Goal: Complete application form

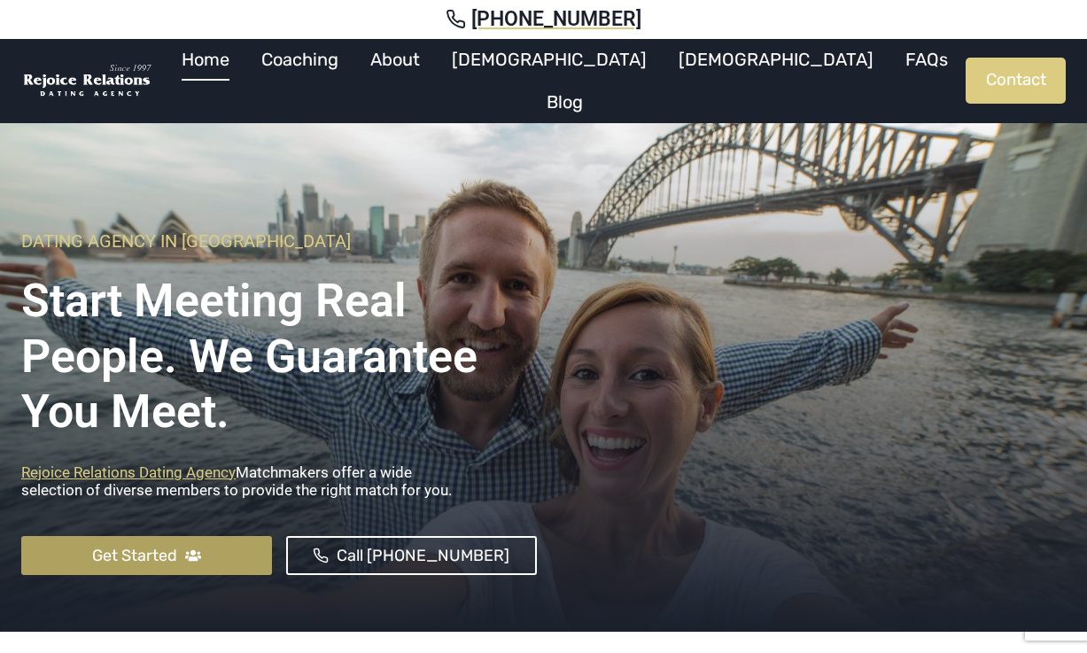
click at [193, 554] on icon at bounding box center [193, 556] width 16 height 12
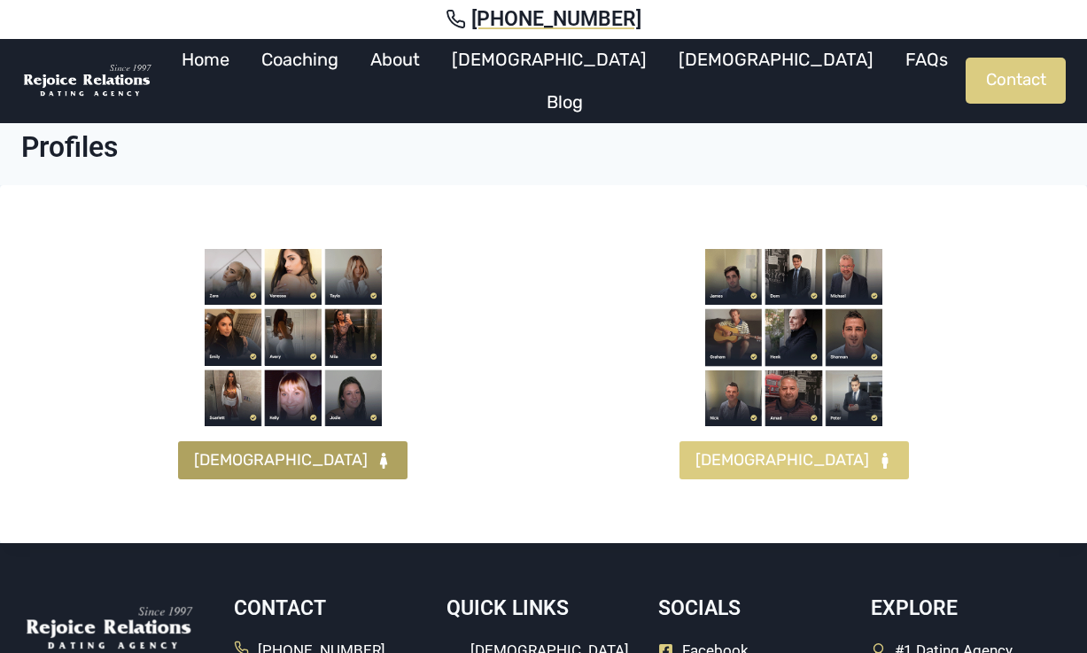
click at [306, 459] on span "[DEMOGRAPHIC_DATA]" at bounding box center [281, 460] width 174 height 26
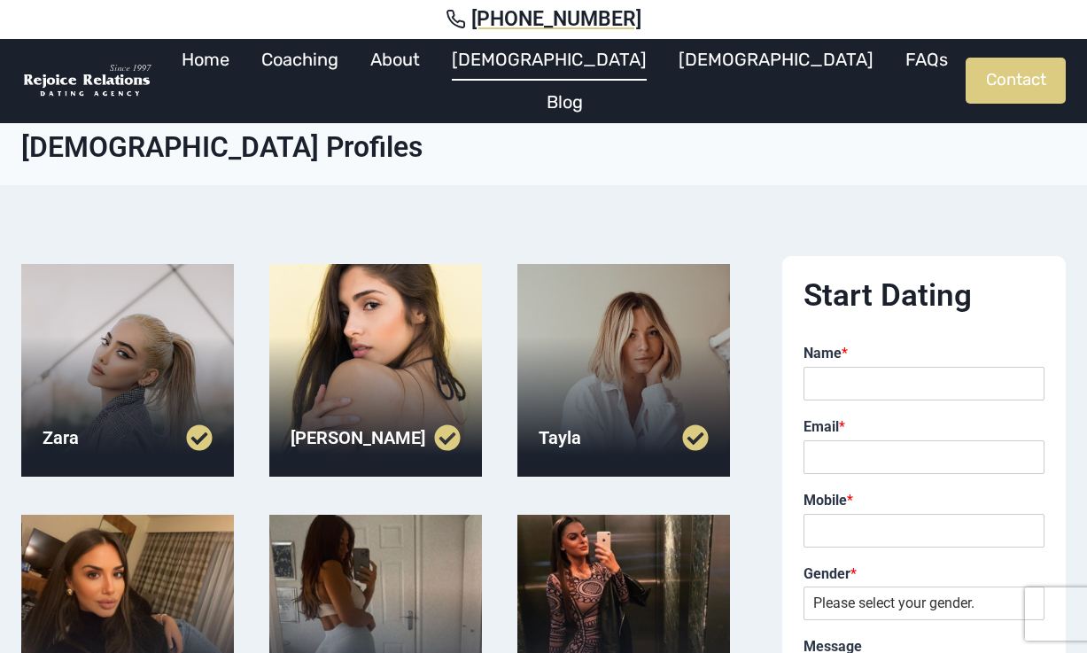
click at [850, 365] on div "Name * First - Last" at bounding box center [923, 373] width 241 height 74
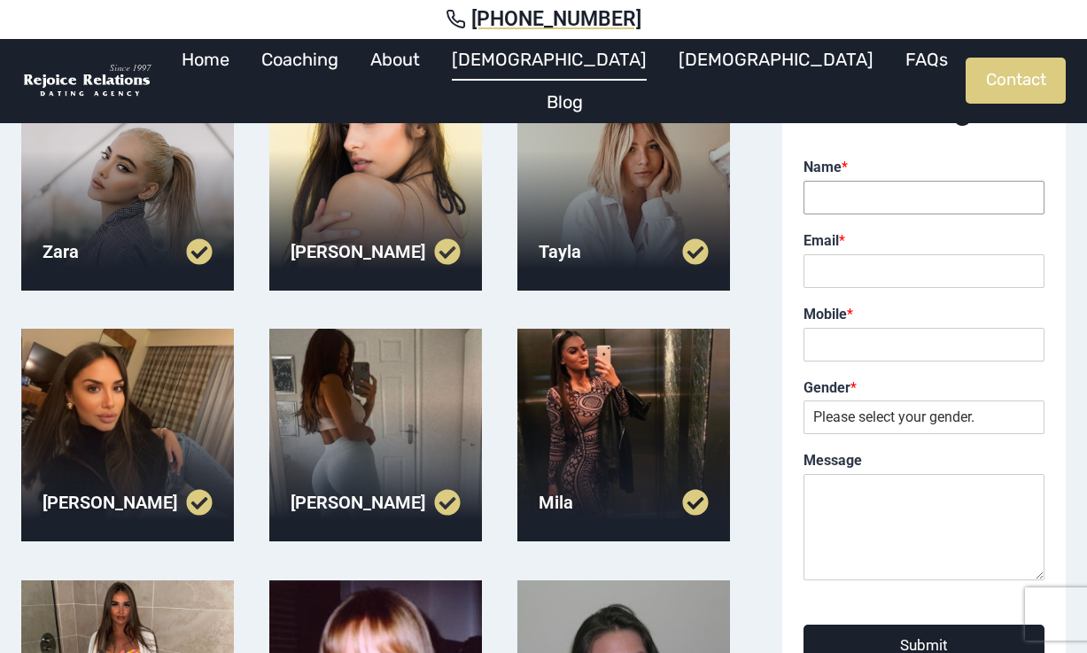
scroll to position [185, 0]
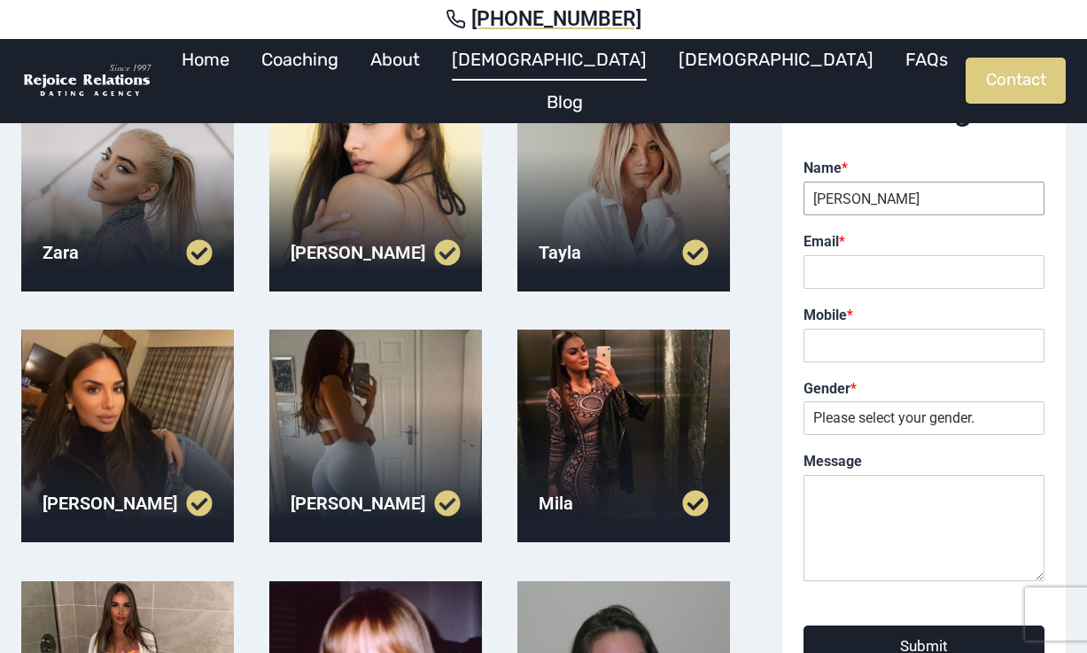
type input "shourav"
type input "shourav.sarwar9801@gmail.com"
click at [902, 344] on input "Mobile *" at bounding box center [923, 346] width 241 height 34
type input "0416099230"
click at [905, 432] on div "Gender * Please select your gender. Male Female" at bounding box center [923, 408] width 241 height 74
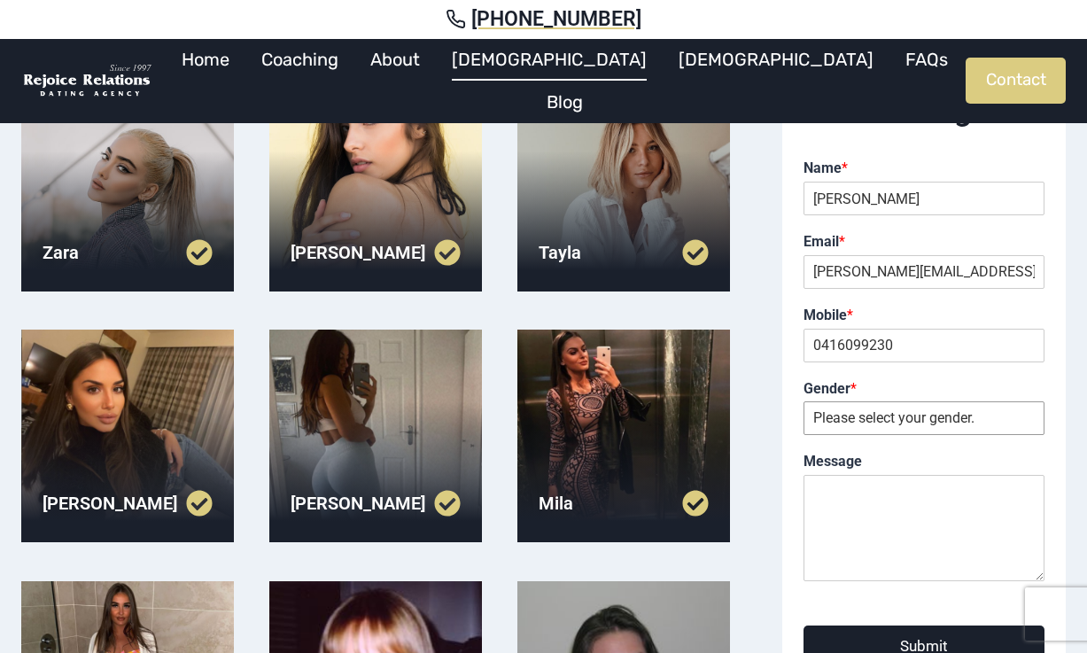
select select "[DEMOGRAPHIC_DATA]"
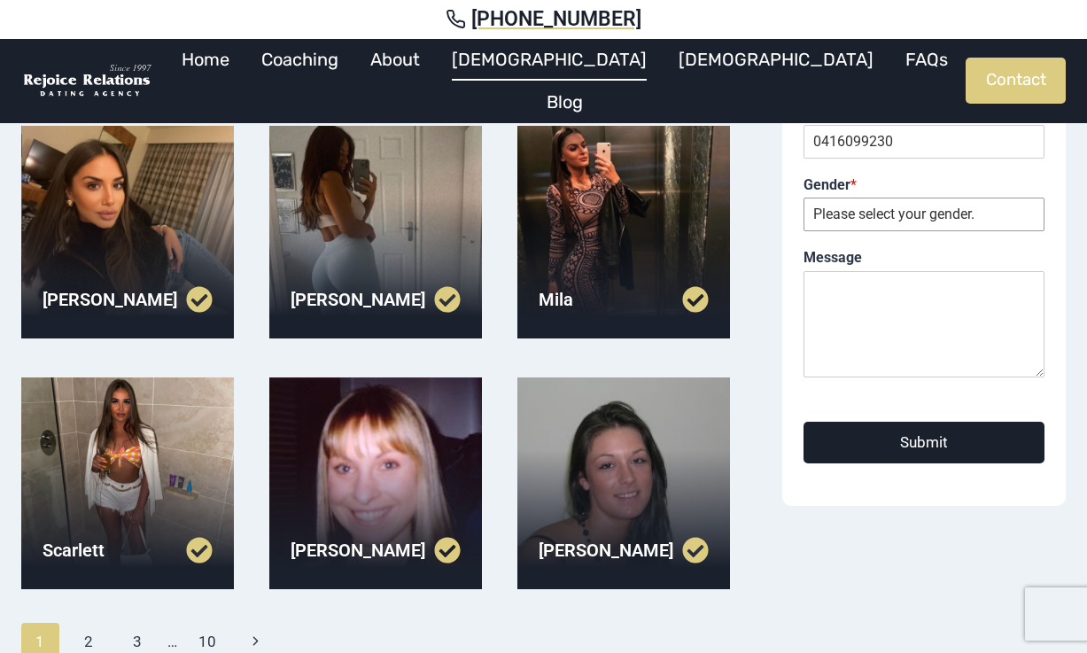
scroll to position [398, 0]
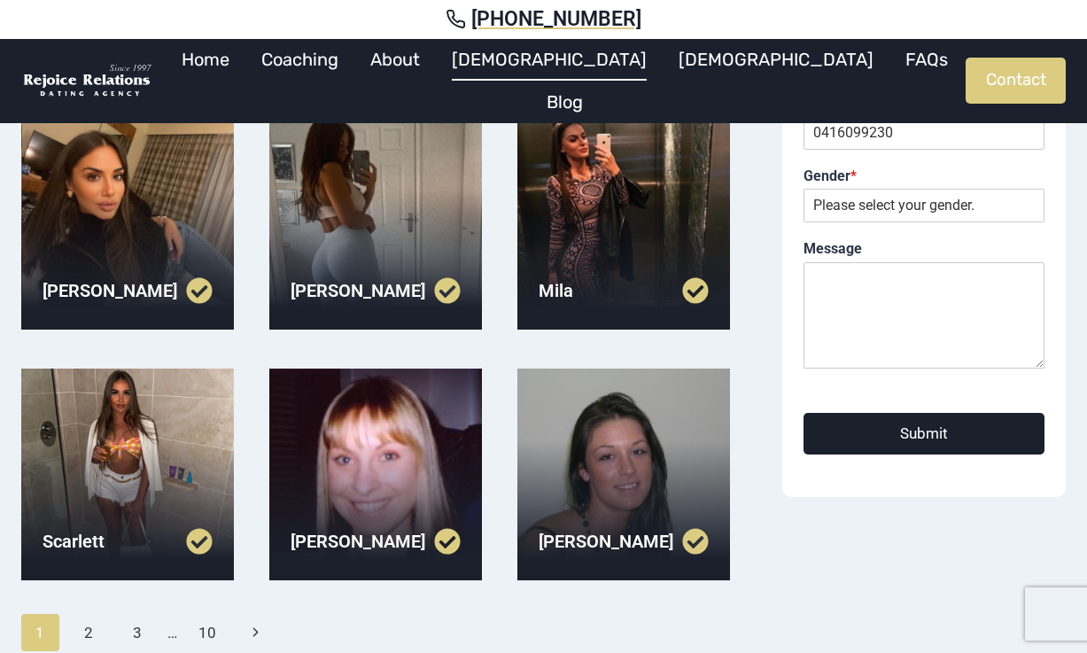
click at [897, 442] on button "Submit" at bounding box center [923, 434] width 241 height 42
